Goal: Register for event/course

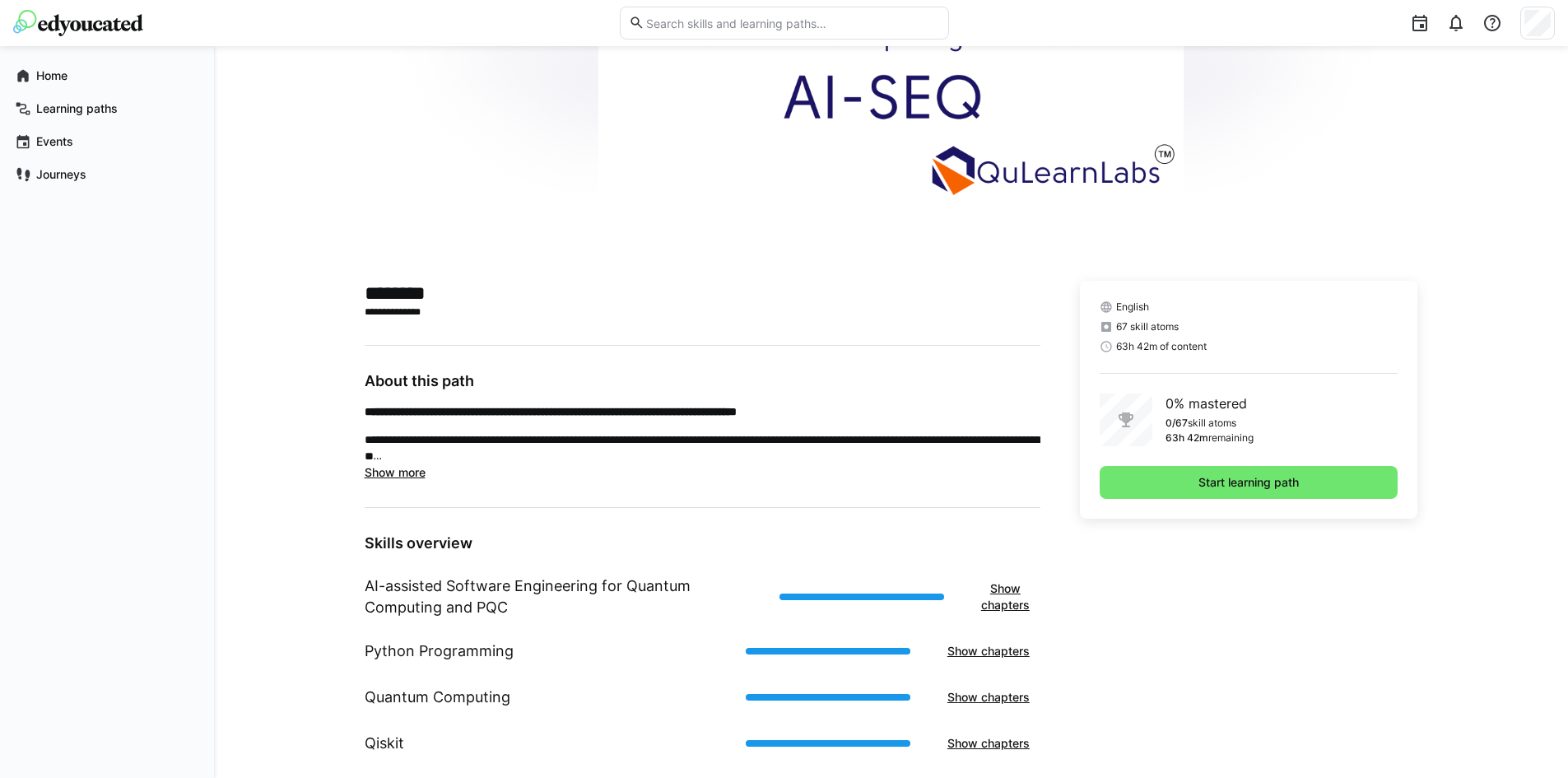
scroll to position [248, 0]
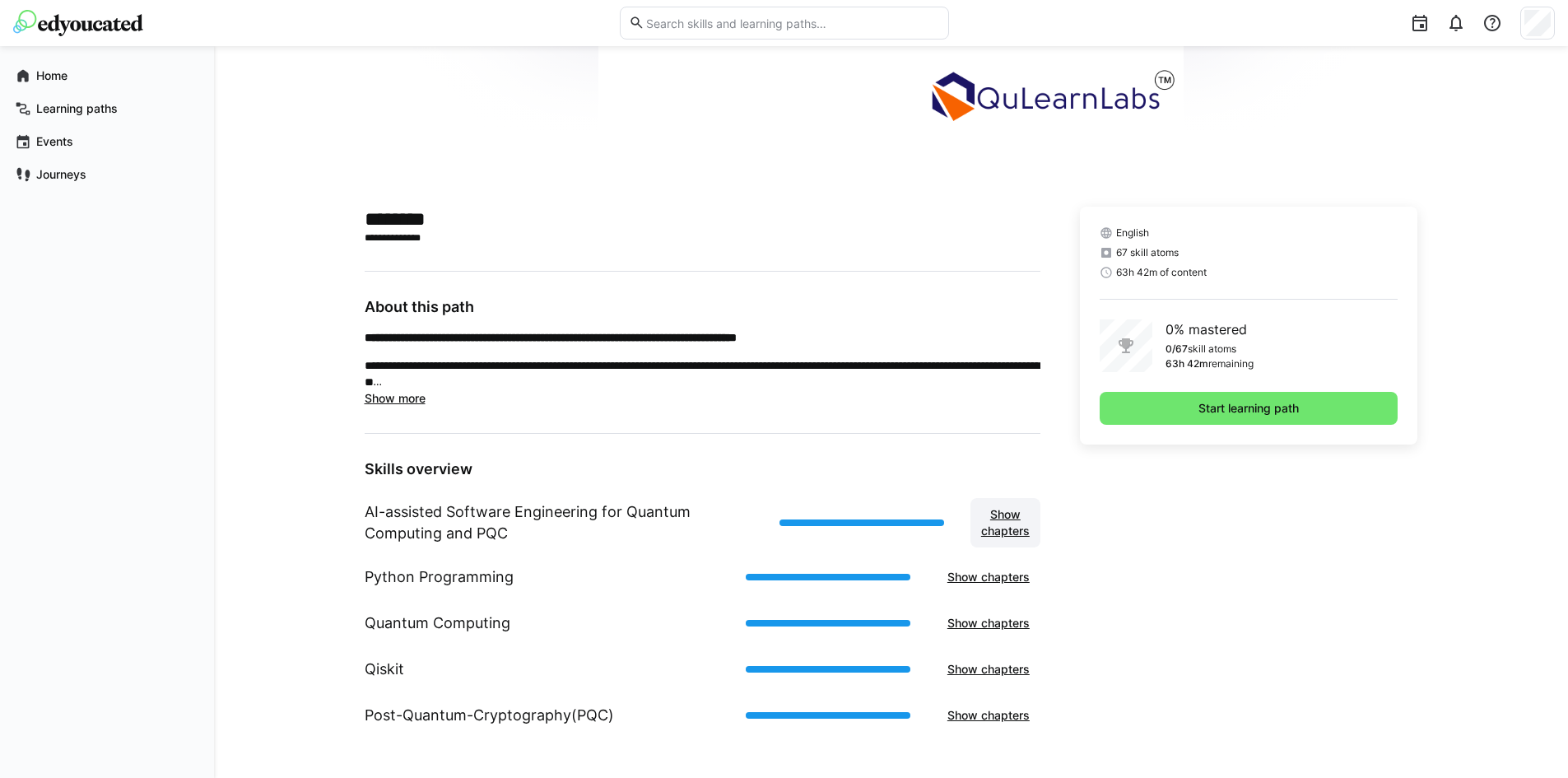
click at [1005, 537] on span "Show chapters" at bounding box center [1005, 522] width 54 height 33
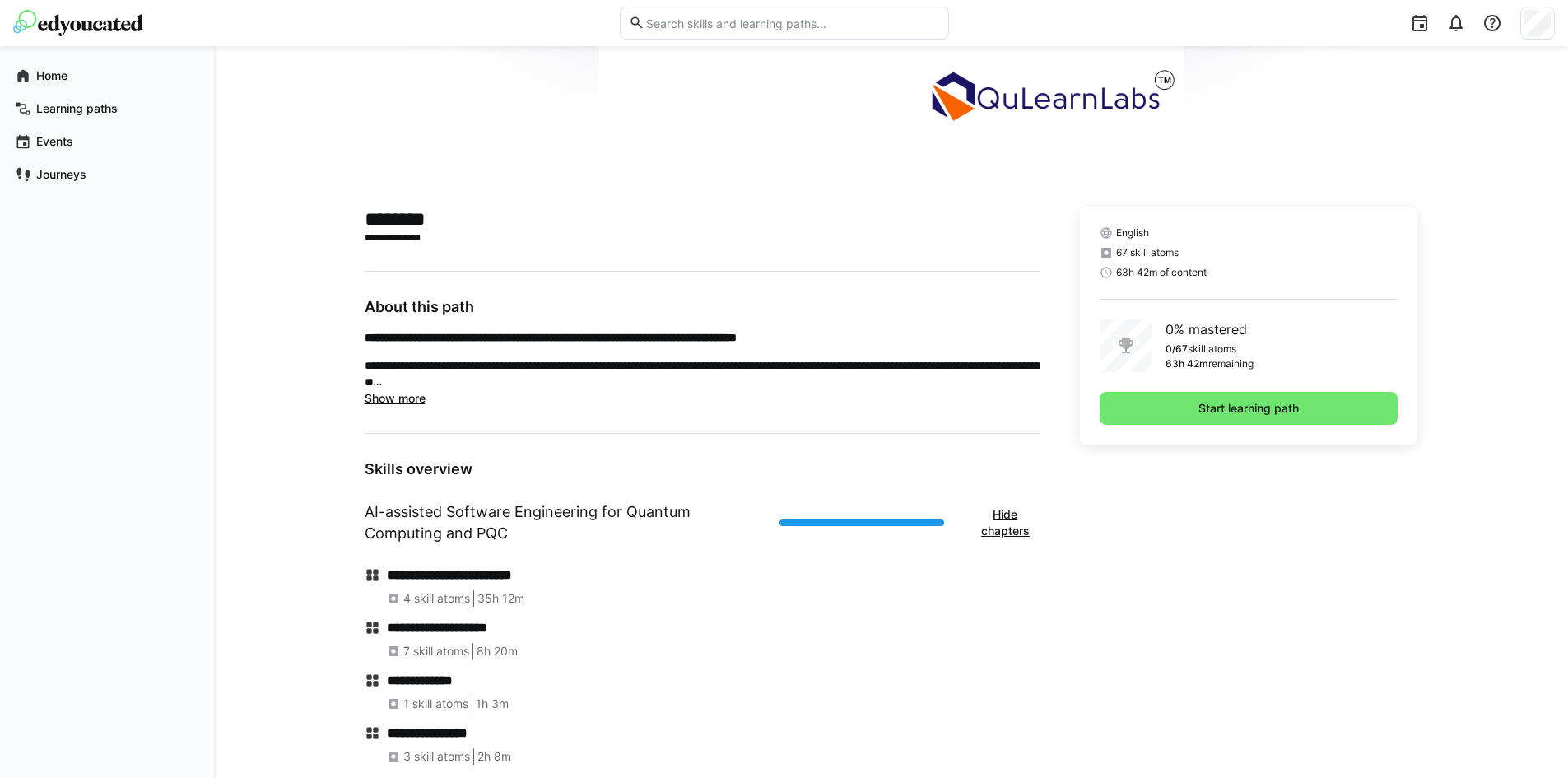
scroll to position [458, 0]
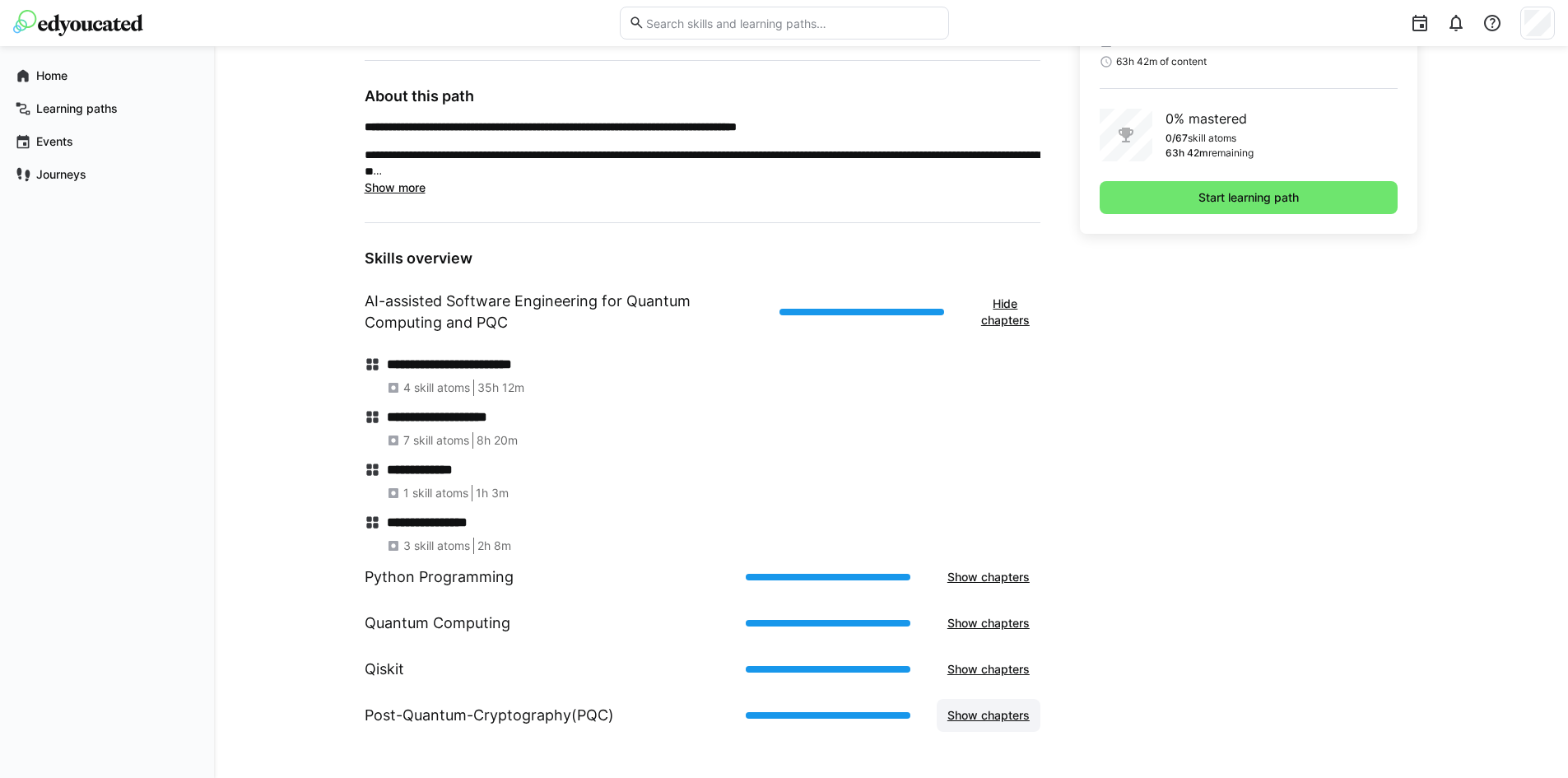
click at [995, 726] on span "Show chapters" at bounding box center [988, 716] width 103 height 33
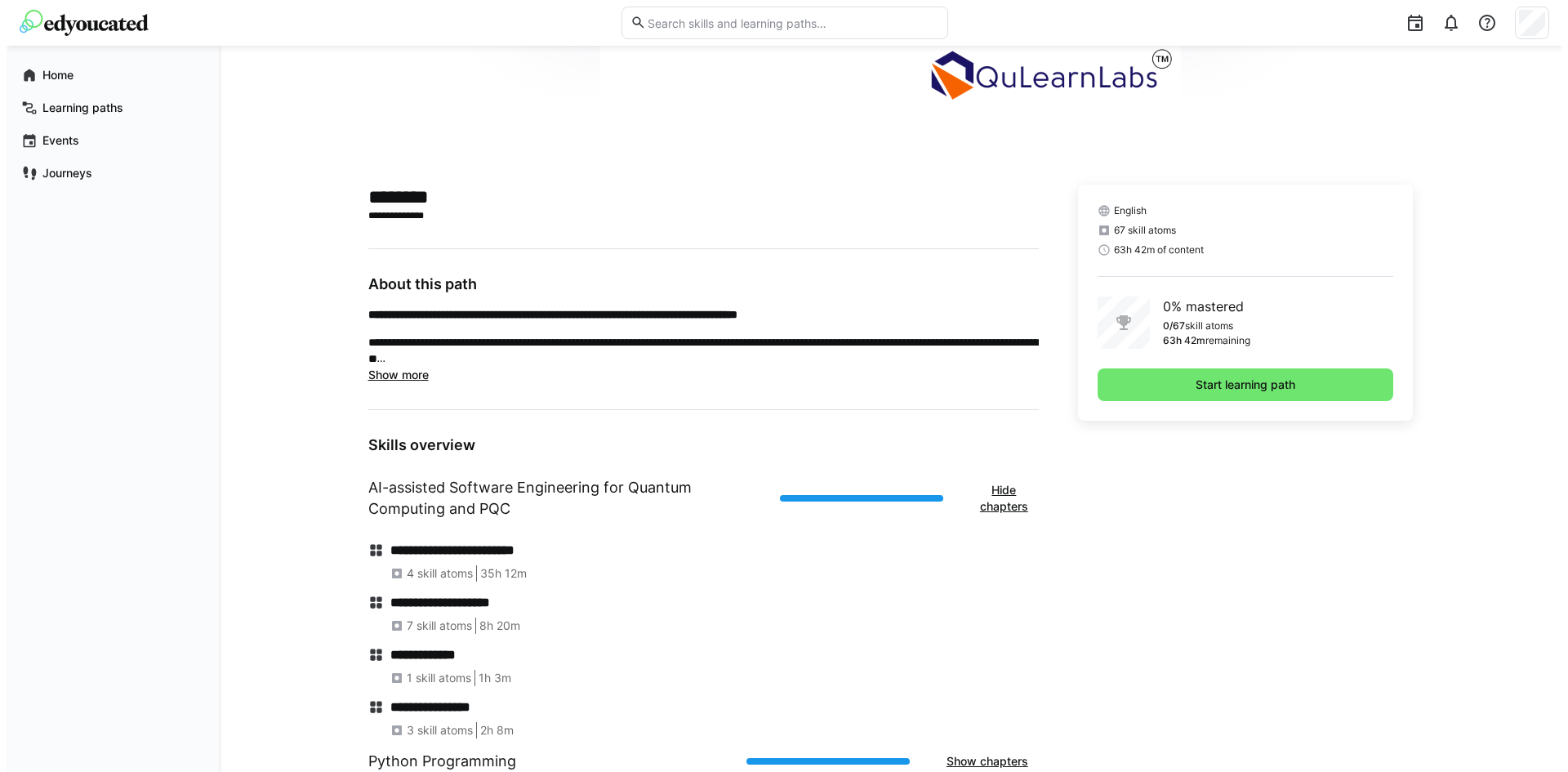
scroll to position [0, 0]
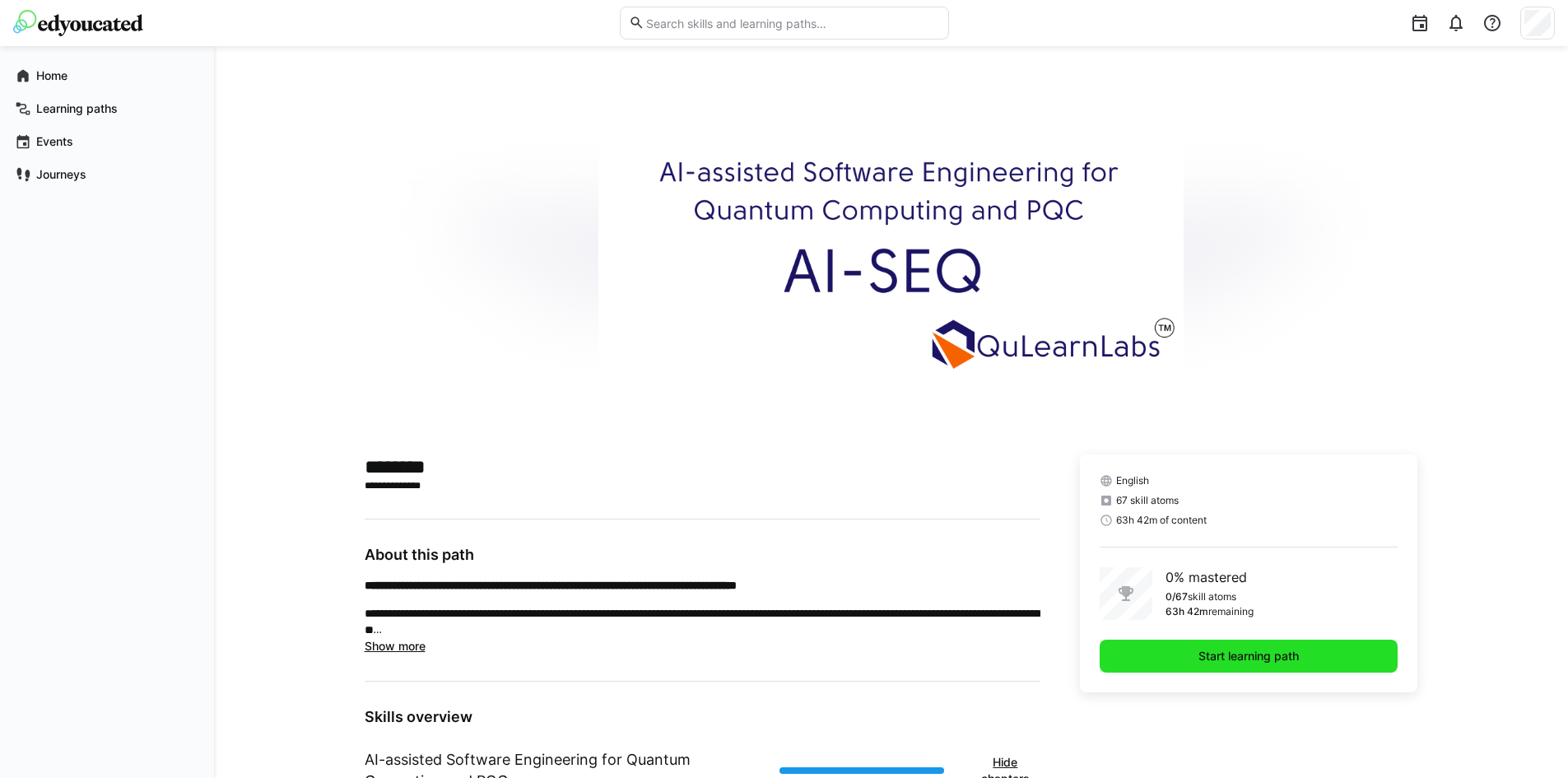
click at [1190, 648] on span "Start learning path" at bounding box center [1249, 656] width 299 height 33
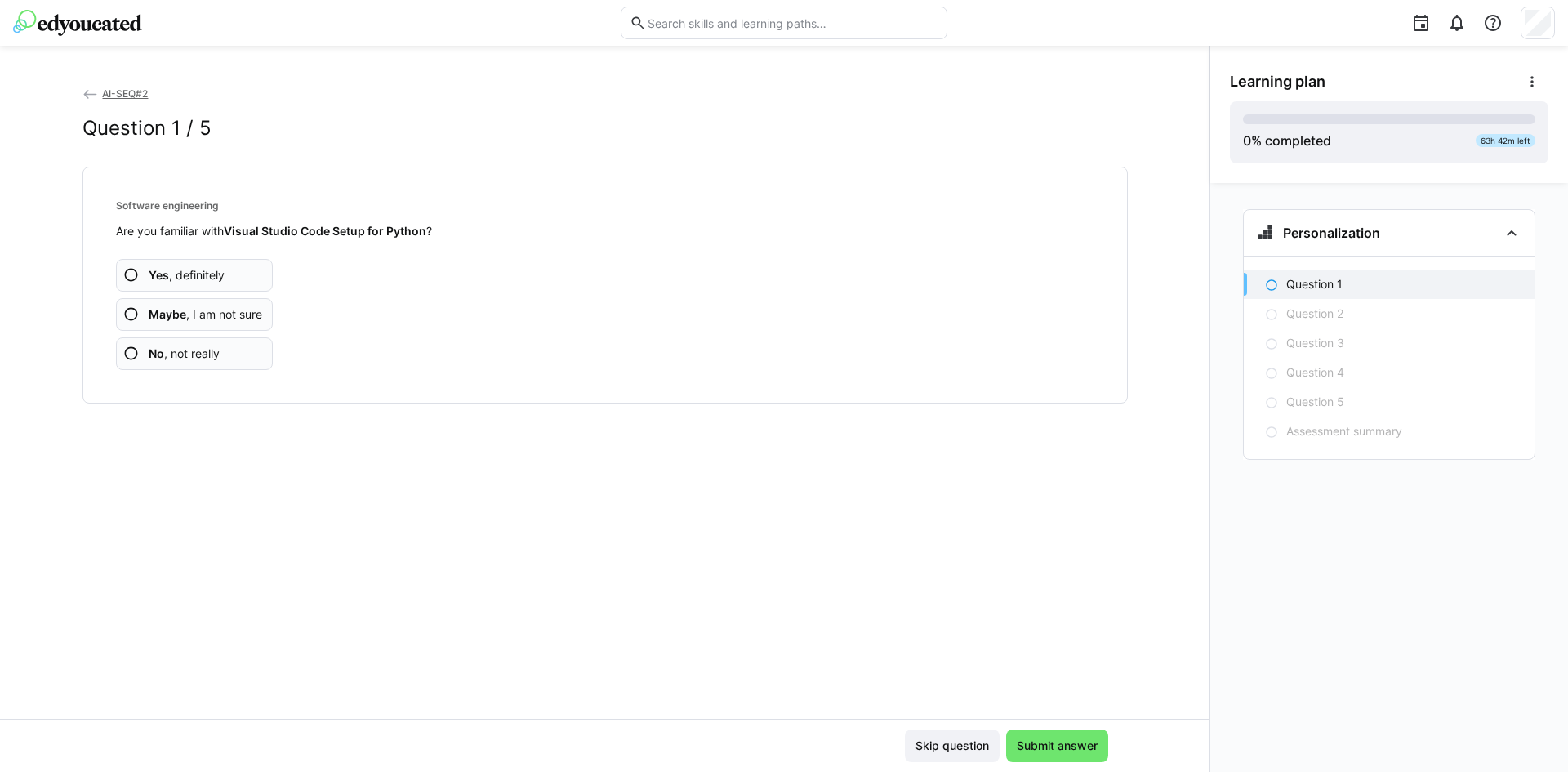
click at [193, 356] on span "No , not really" at bounding box center [184, 353] width 71 height 16
click at [207, 320] on span "Maybe , I am not sure" at bounding box center [205, 314] width 114 height 16
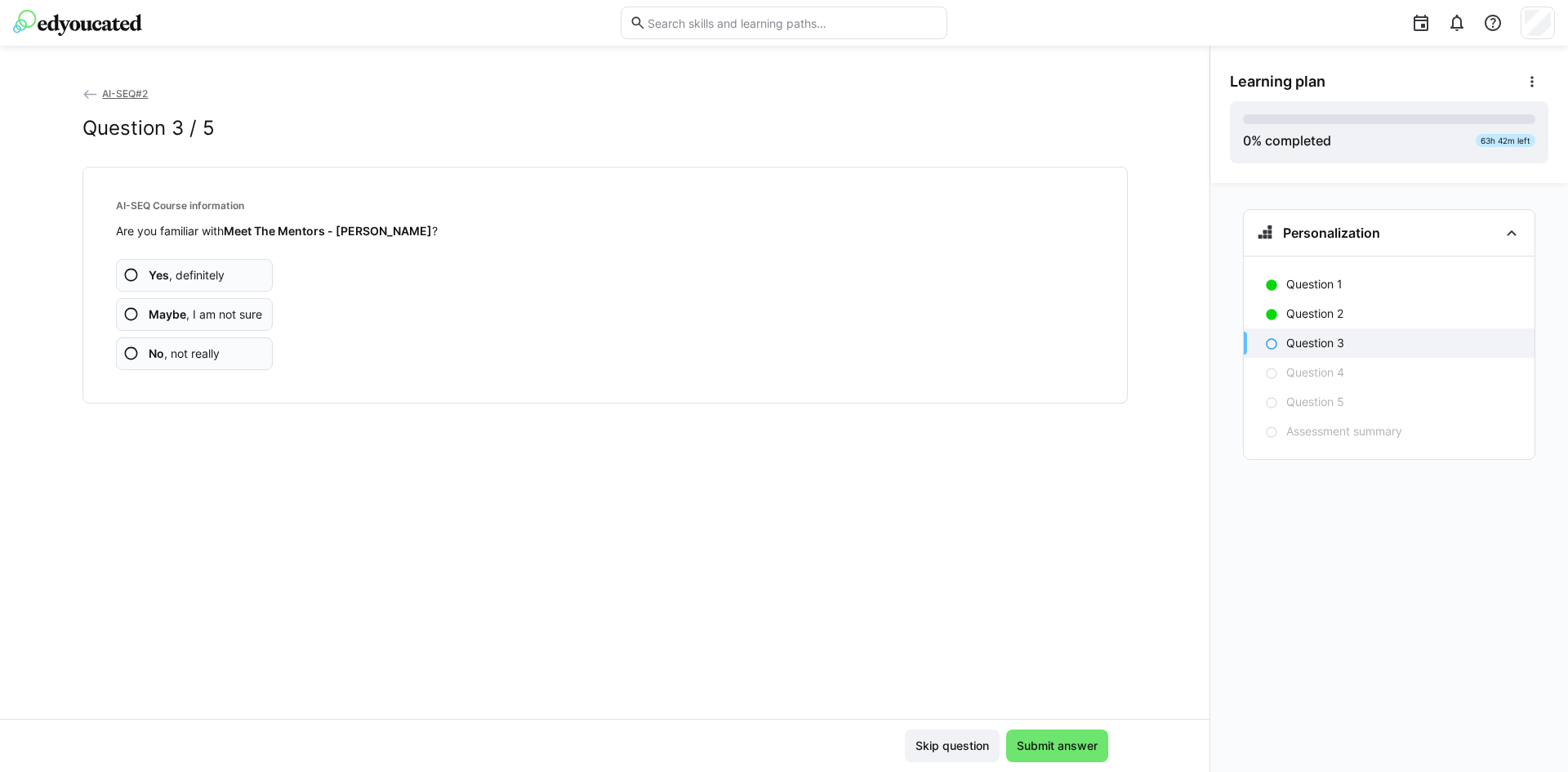
click at [220, 361] on span "No , not really" at bounding box center [184, 353] width 71 height 16
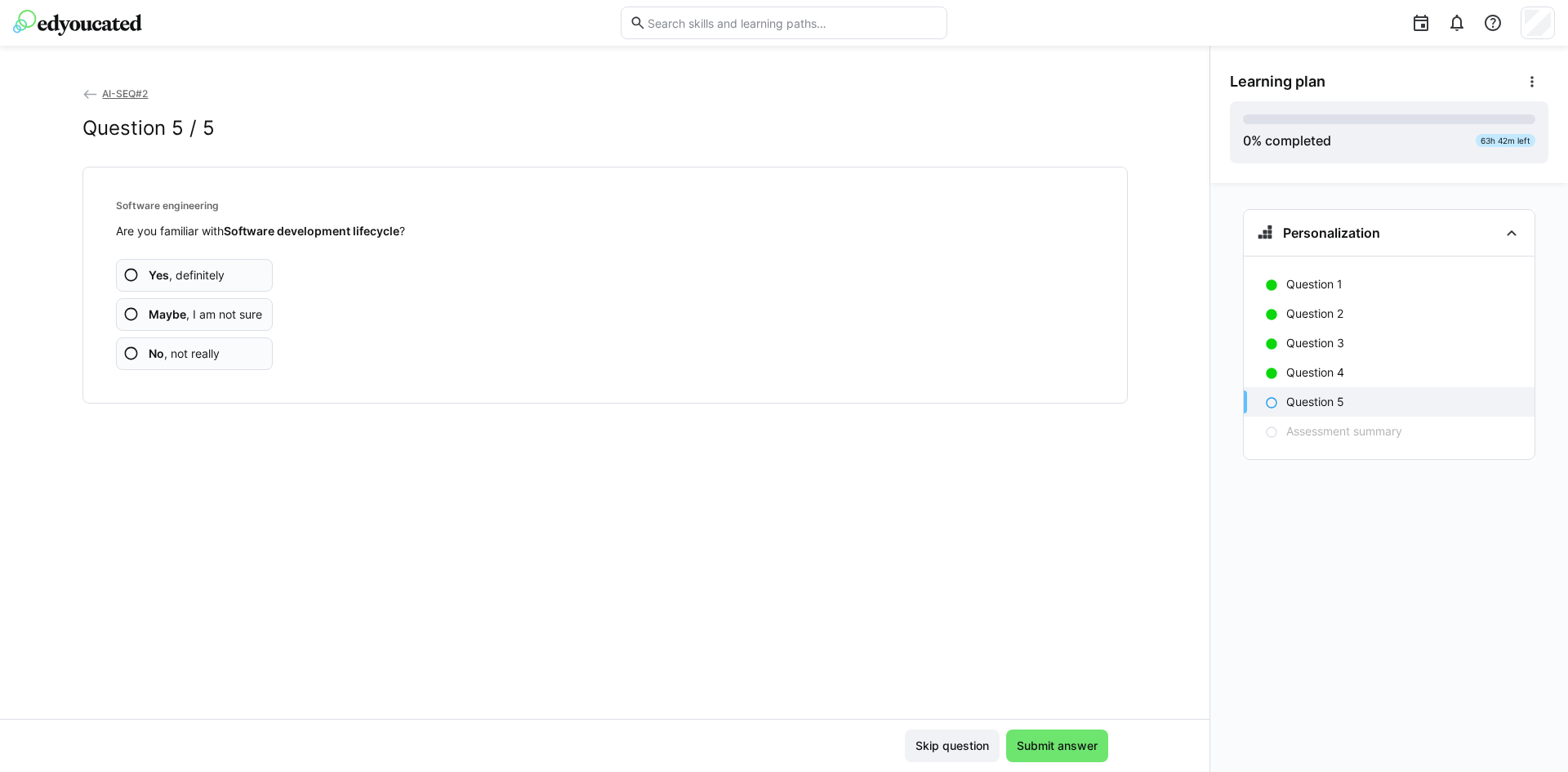
click at [220, 361] on span "No , not really" at bounding box center [184, 353] width 71 height 16
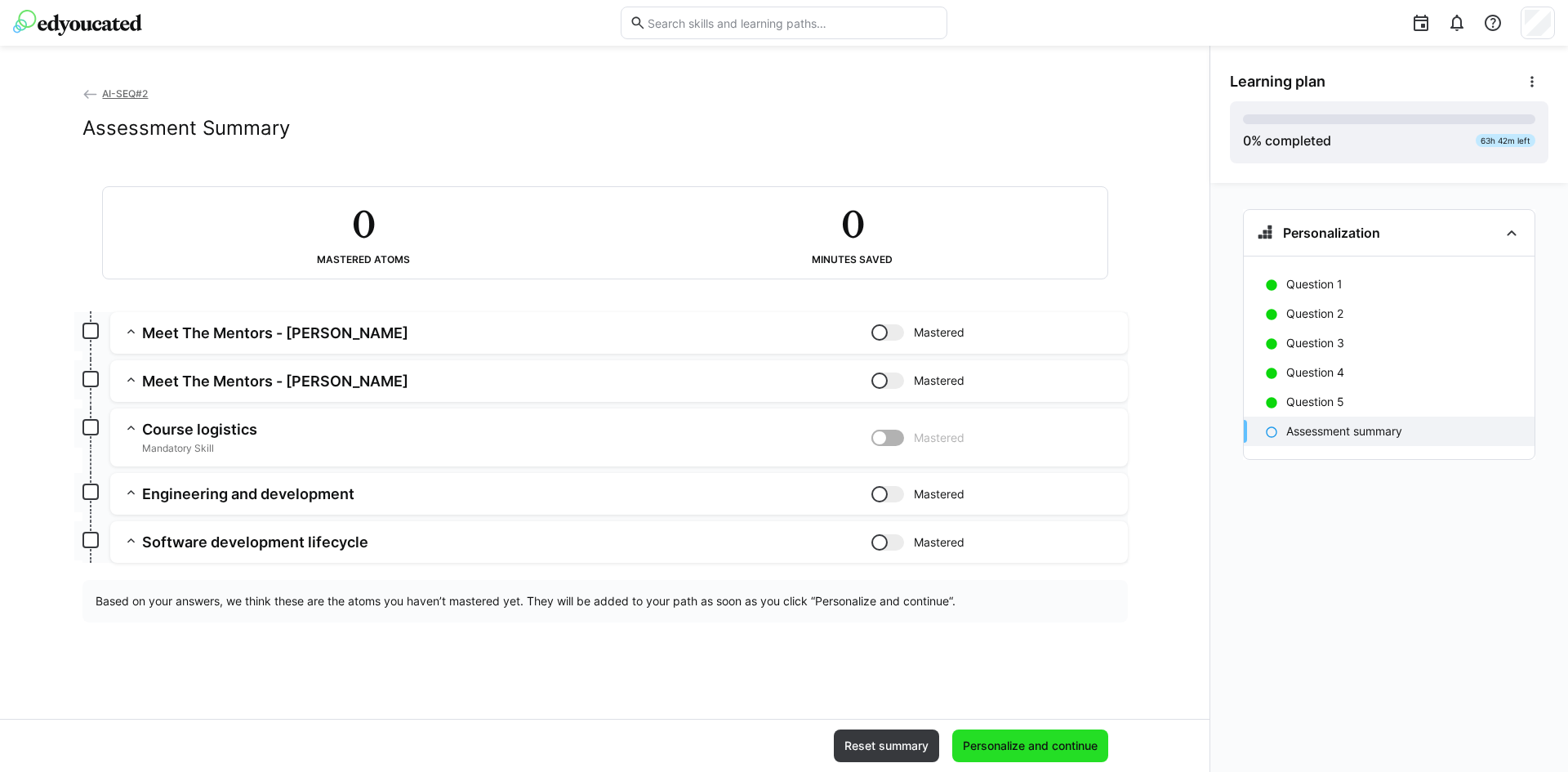
click at [1002, 752] on span "Personalize and continue" at bounding box center [1030, 746] width 140 height 16
